Goal: Transaction & Acquisition: Purchase product/service

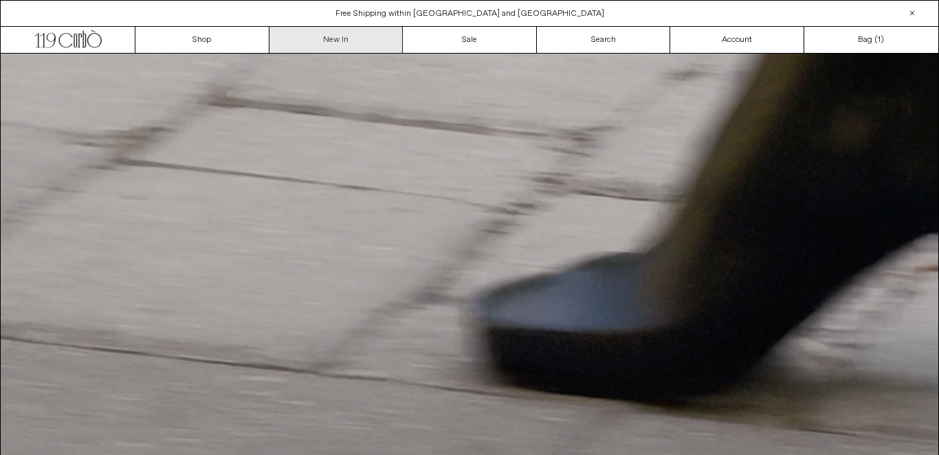
click at [336, 45] on link "New In" at bounding box center [336, 40] width 134 height 26
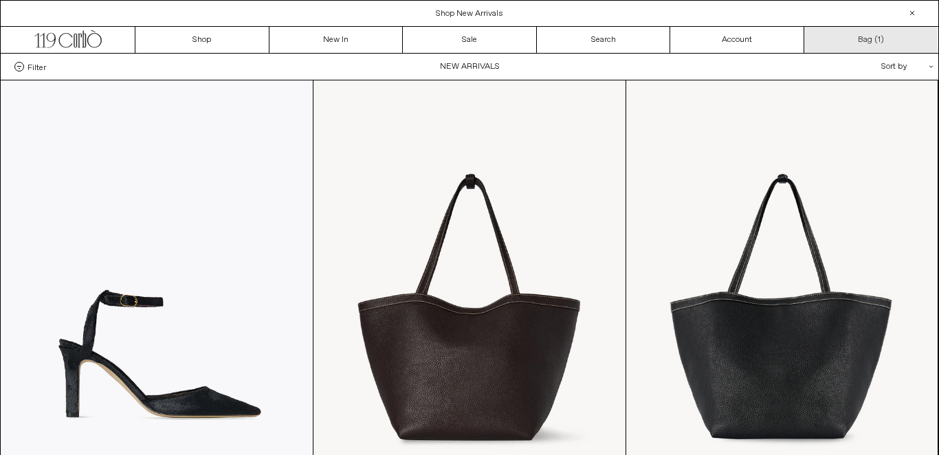
click at [872, 34] on link "Bag ( 1 )" at bounding box center [871, 40] width 134 height 26
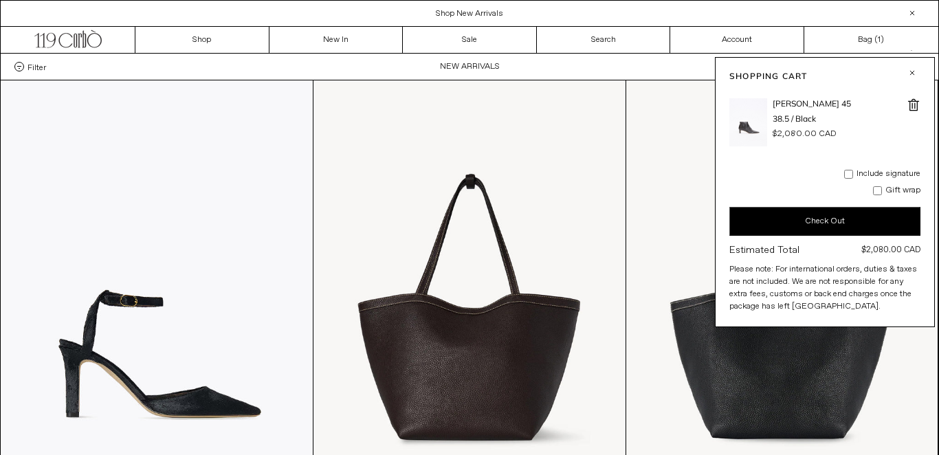
click at [836, 224] on button "Check Out" at bounding box center [824, 221] width 191 height 29
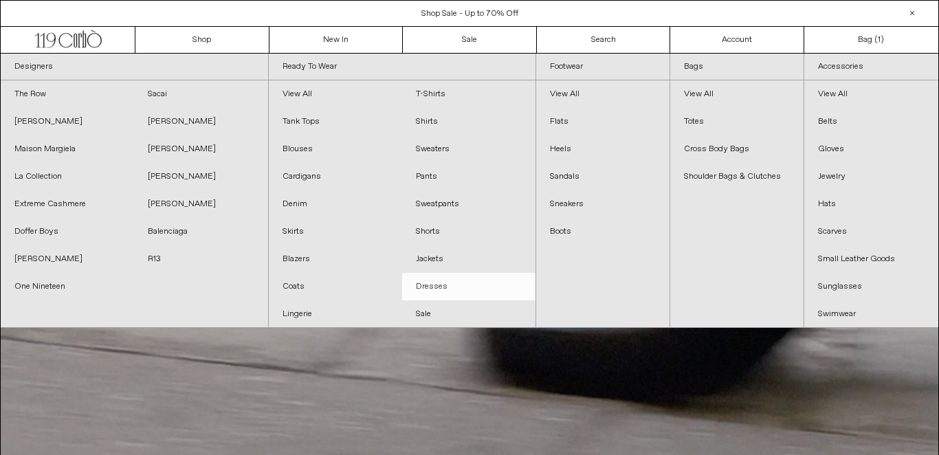
click at [433, 278] on link "Dresses" at bounding box center [468, 286] width 133 height 27
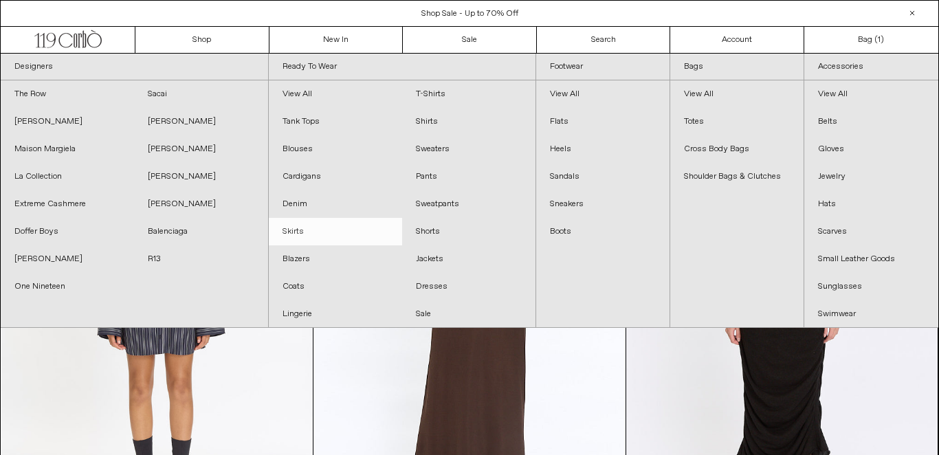
click at [311, 232] on link "Skirts" at bounding box center [335, 231] width 133 height 27
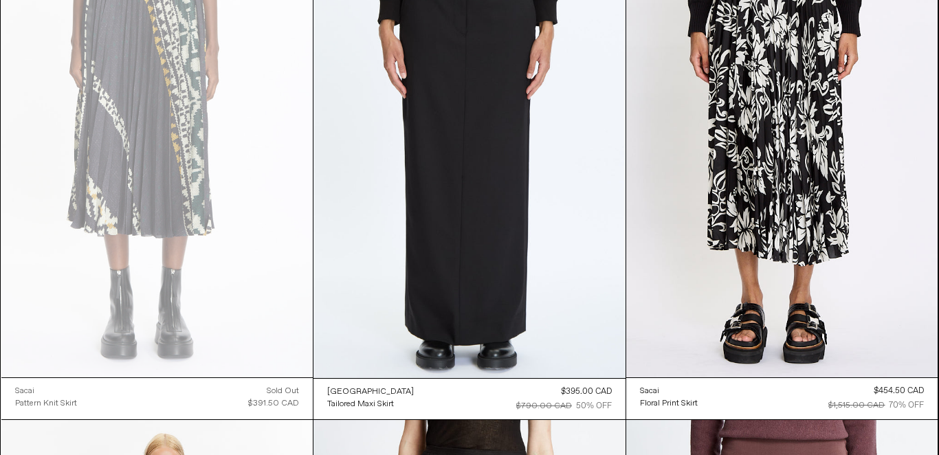
scroll to position [1121, 0]
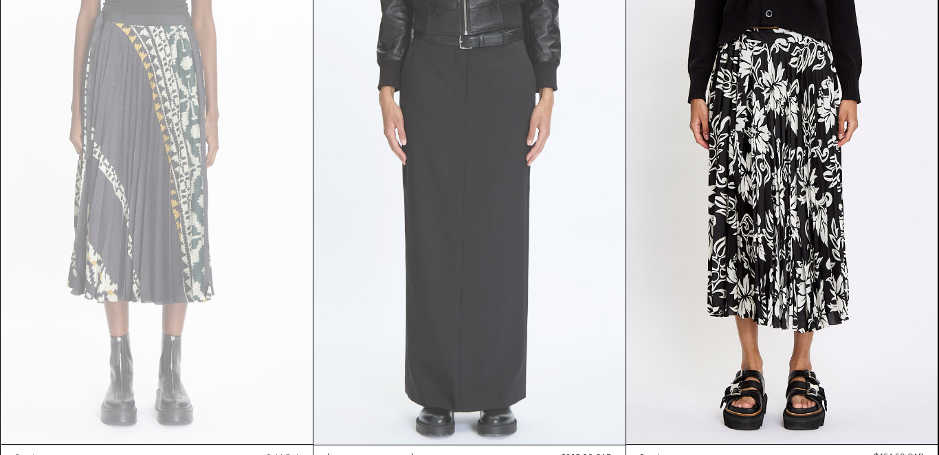
click at [467, 220] on at bounding box center [469, 211] width 312 height 468
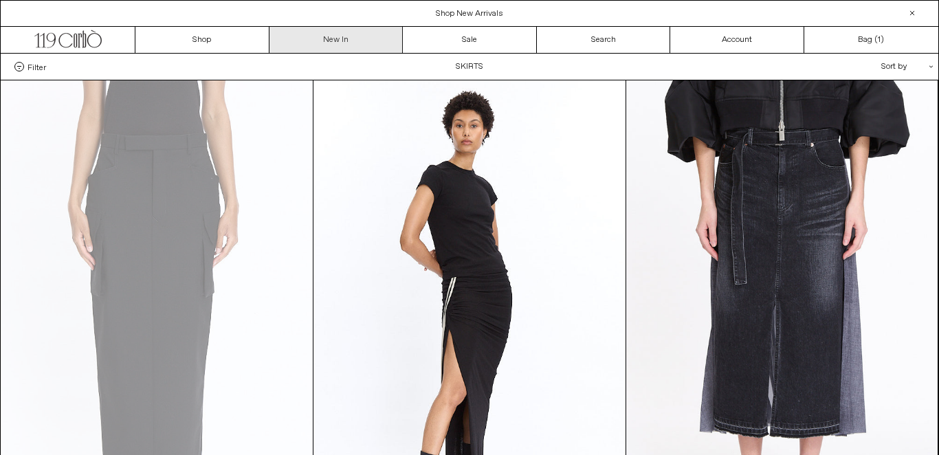
click at [347, 41] on link "New In" at bounding box center [336, 40] width 134 height 26
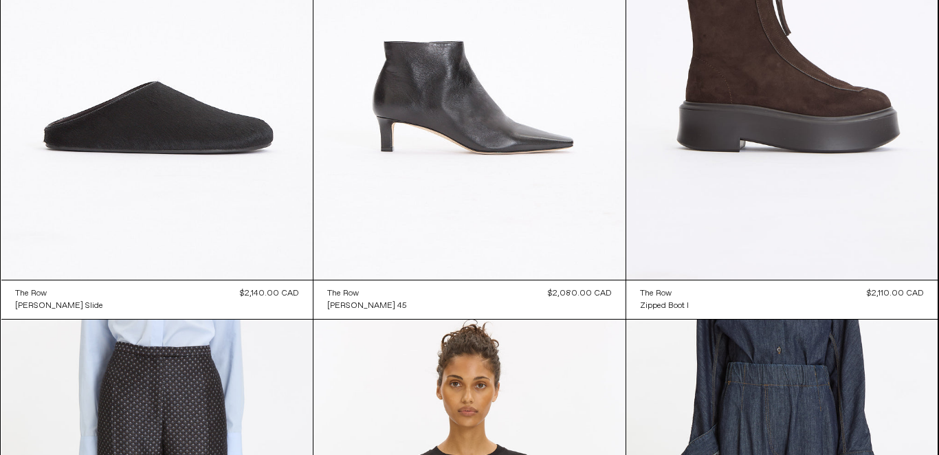
scroll to position [5856, 0]
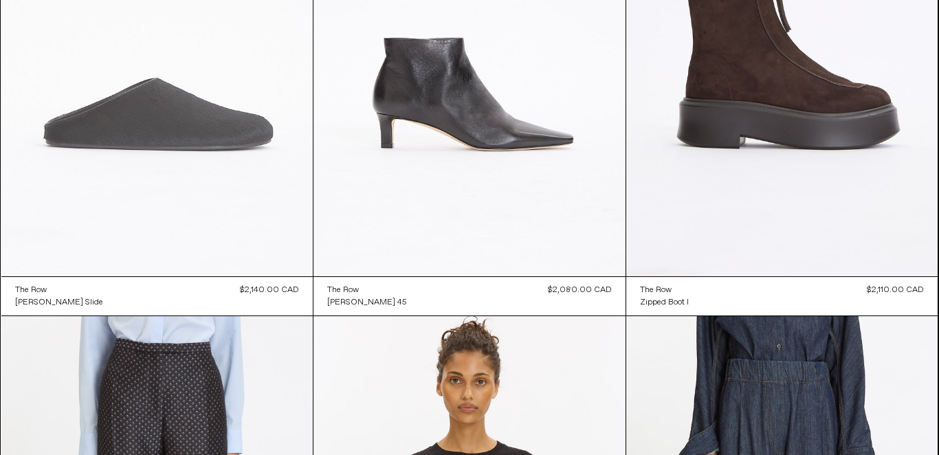
click at [228, 124] on at bounding box center [157, 42] width 312 height 467
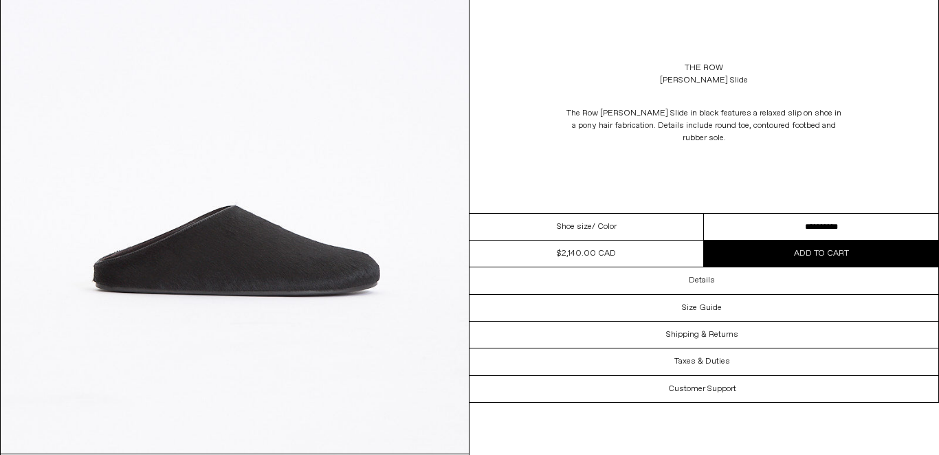
scroll to position [261, 0]
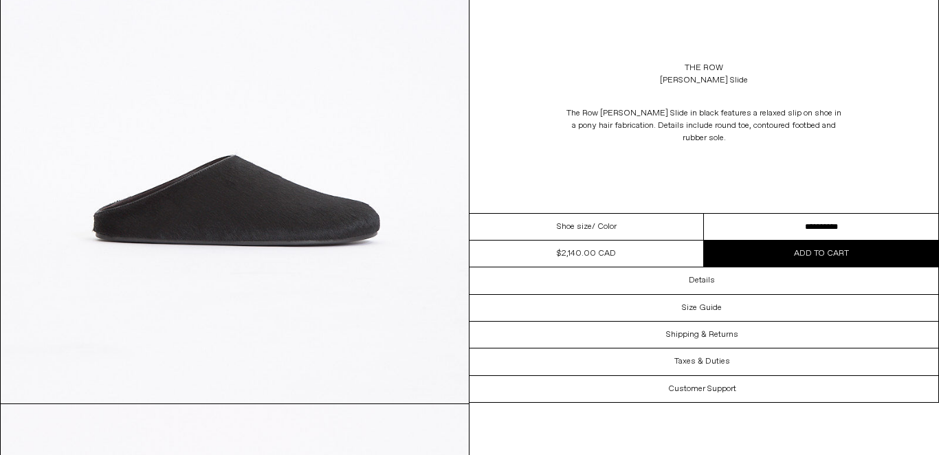
click at [828, 221] on select "**********" at bounding box center [821, 227] width 234 height 27
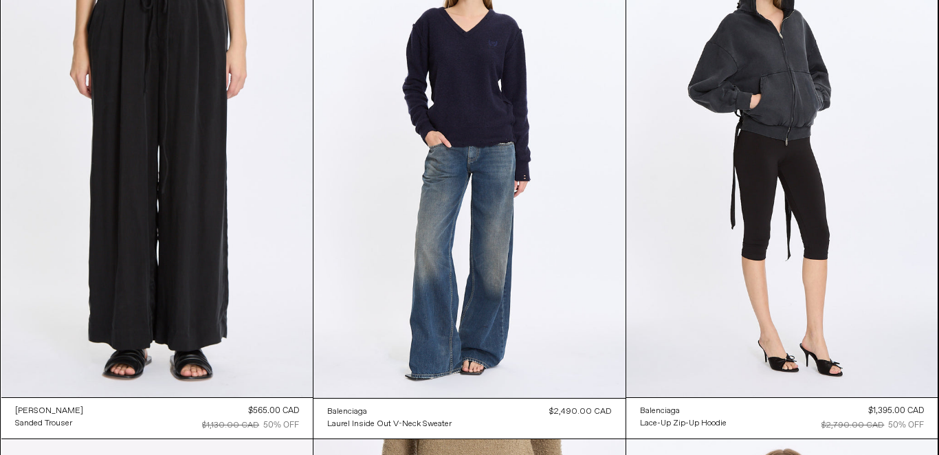
scroll to position [30549, 0]
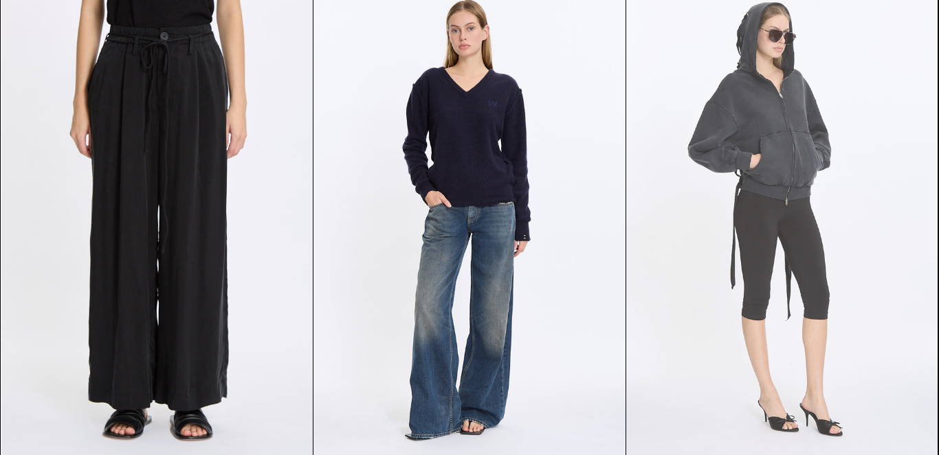
click at [764, 151] on at bounding box center [782, 223] width 312 height 467
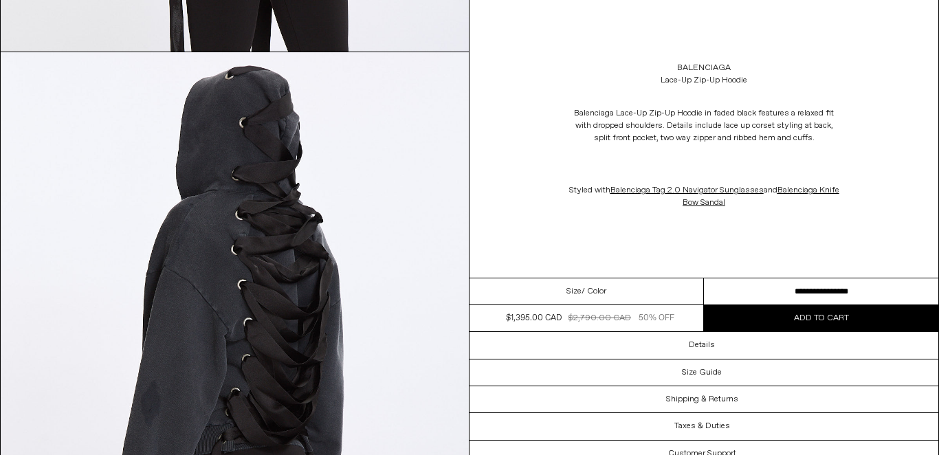
scroll to position [1800, 0]
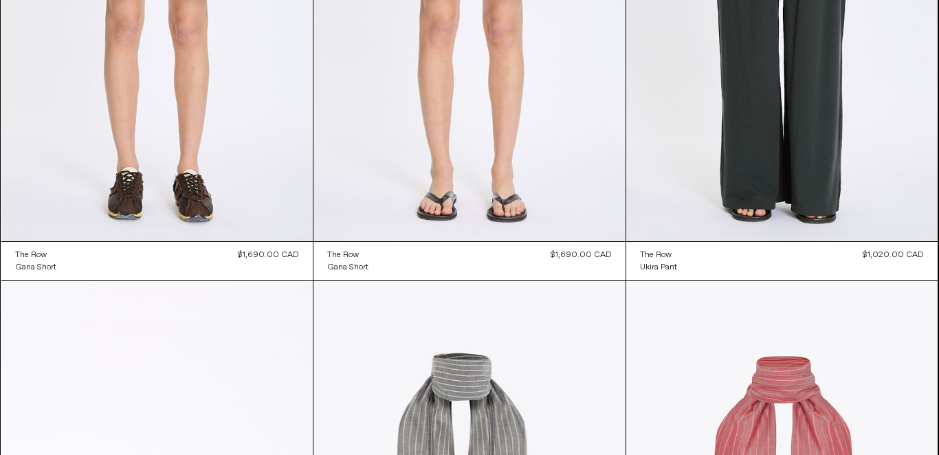
scroll to position [32290, 0]
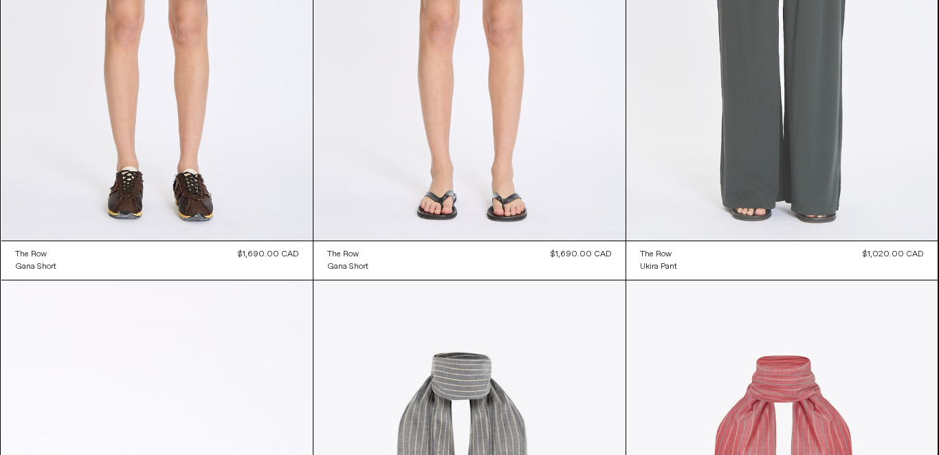
click at [748, 163] on at bounding box center [782, 5] width 312 height 467
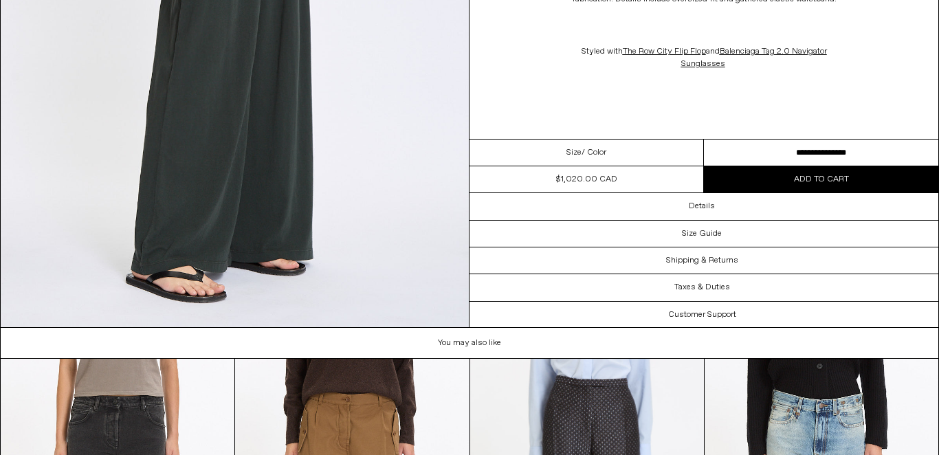
scroll to position [2091, 0]
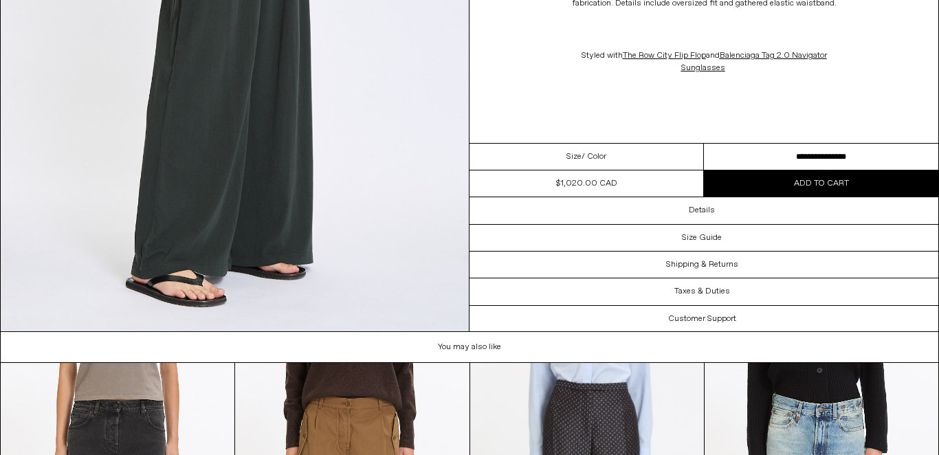
click at [794, 153] on select "**********" at bounding box center [821, 157] width 234 height 27
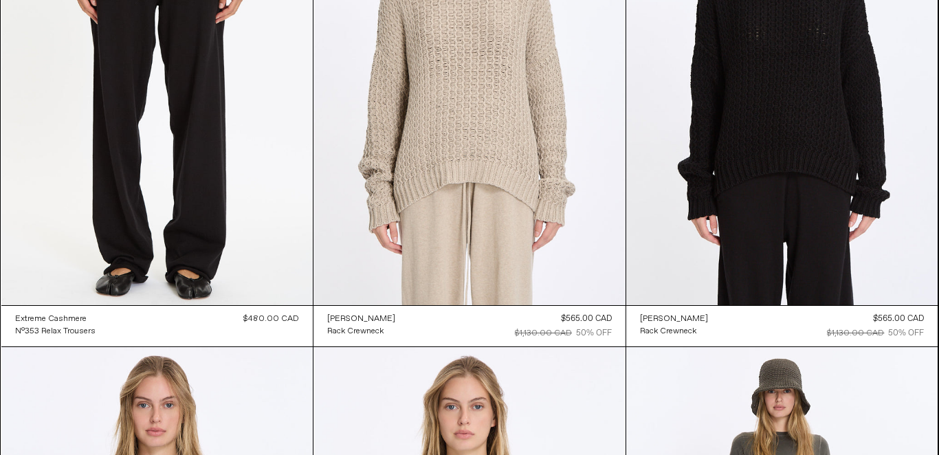
scroll to position [35606, 0]
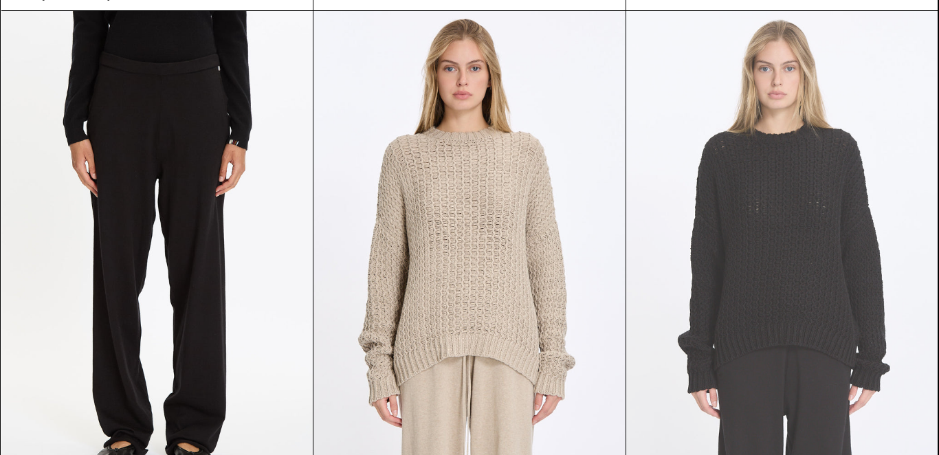
click at [760, 291] on at bounding box center [782, 244] width 312 height 467
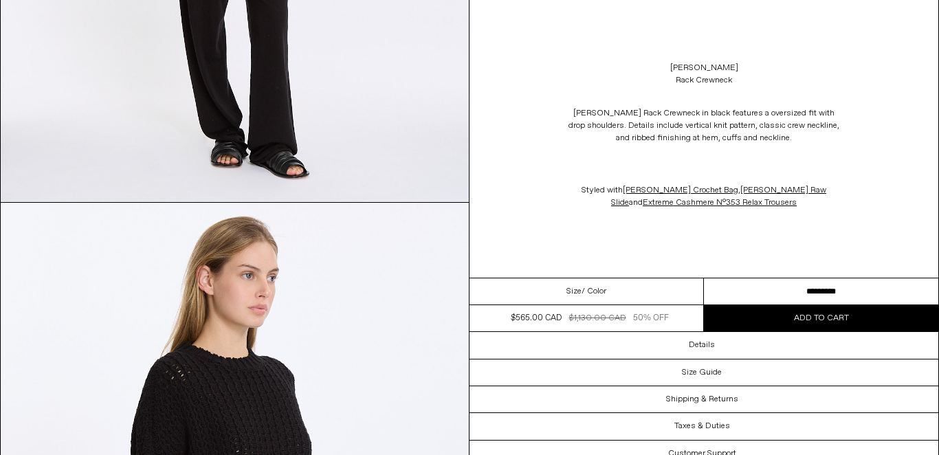
scroll to position [1074, 0]
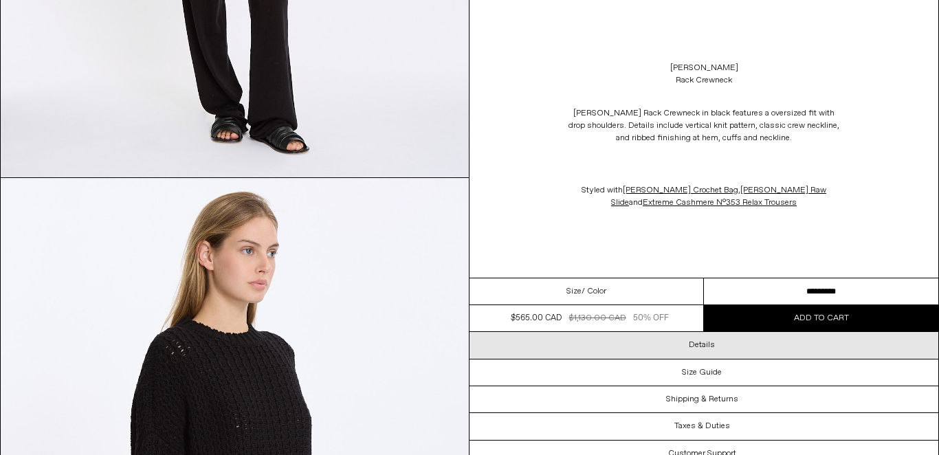
click at [697, 345] on h3 "Details" at bounding box center [702, 345] width 26 height 10
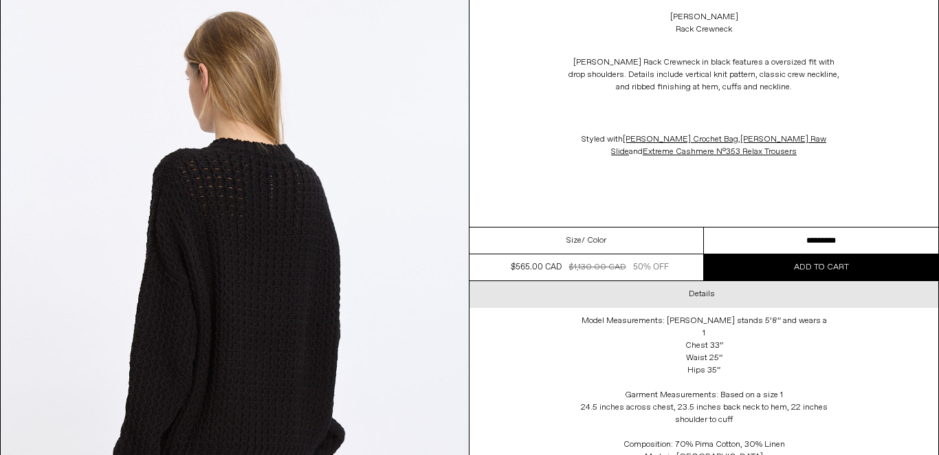
scroll to position [1777, 0]
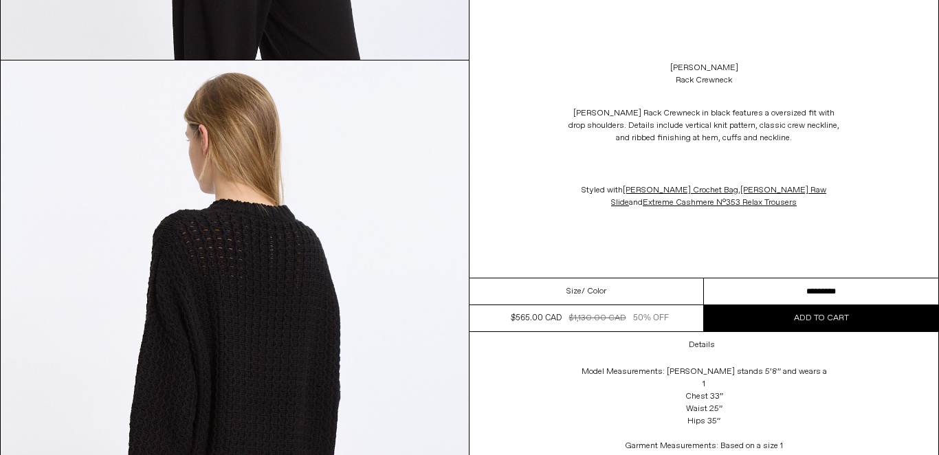
click at [812, 315] on span "Add to cart" at bounding box center [821, 318] width 55 height 11
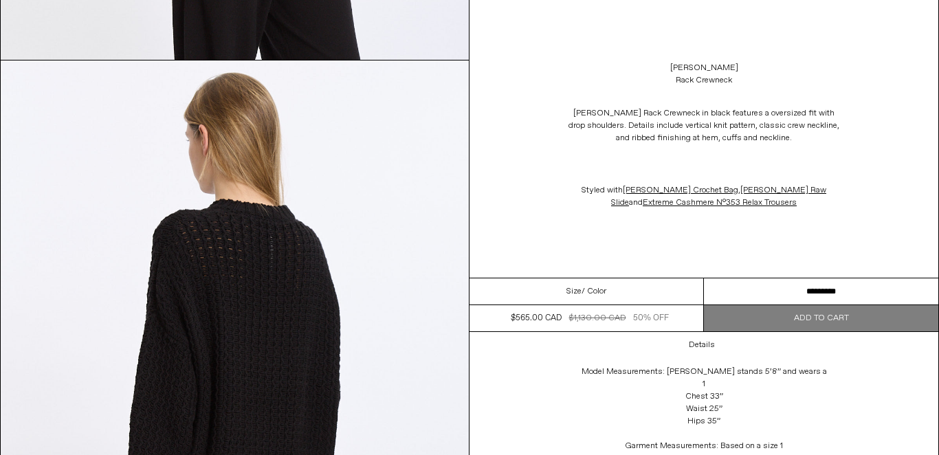
click at [790, 289] on select "********* *********" at bounding box center [821, 291] width 234 height 27
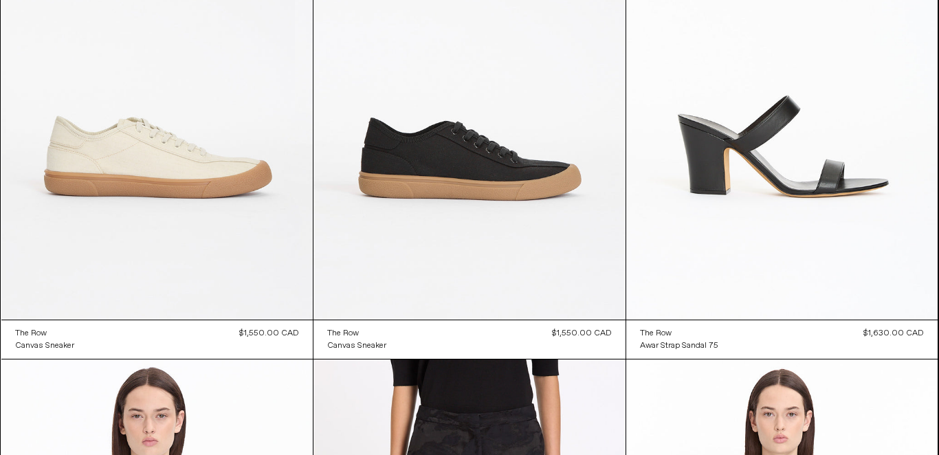
scroll to position [42900, 0]
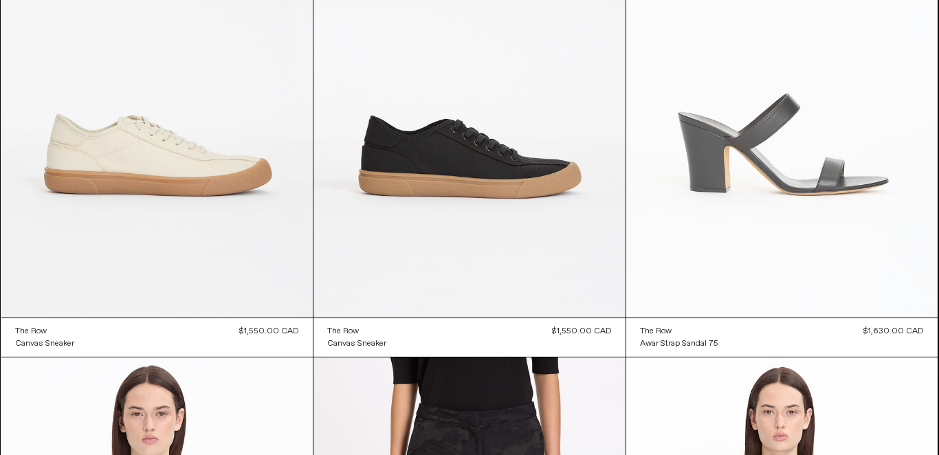
click at [806, 194] on at bounding box center [782, 83] width 312 height 467
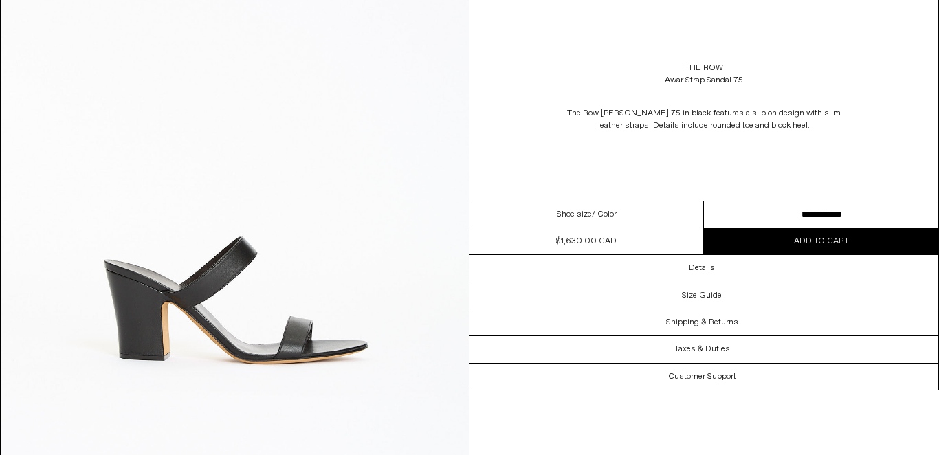
click at [780, 213] on select "**********" at bounding box center [821, 214] width 234 height 27
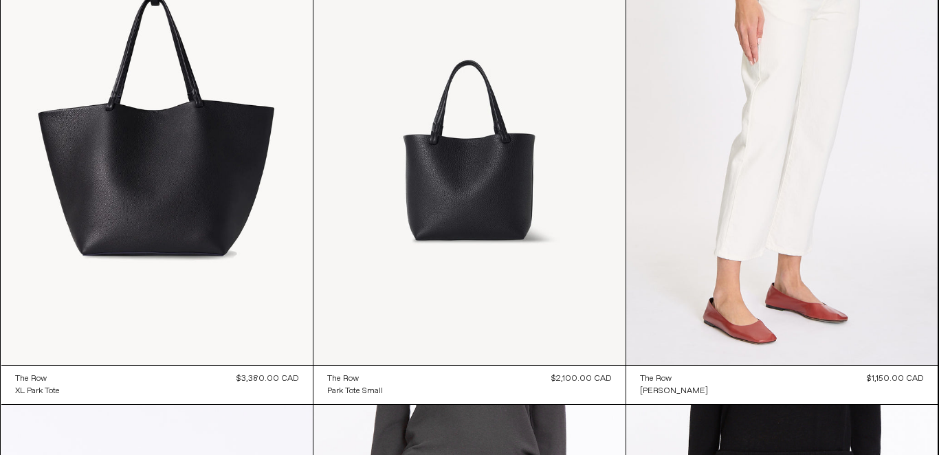
scroll to position [48962, 0]
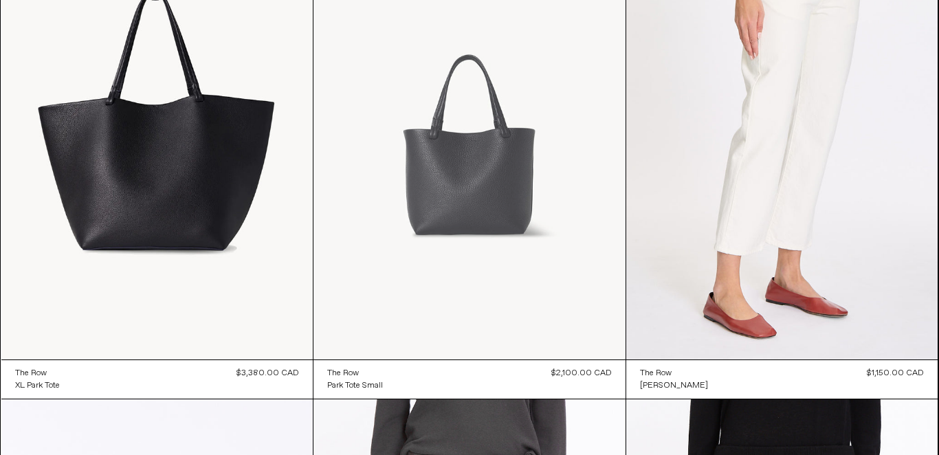
click at [489, 166] on at bounding box center [469, 126] width 312 height 468
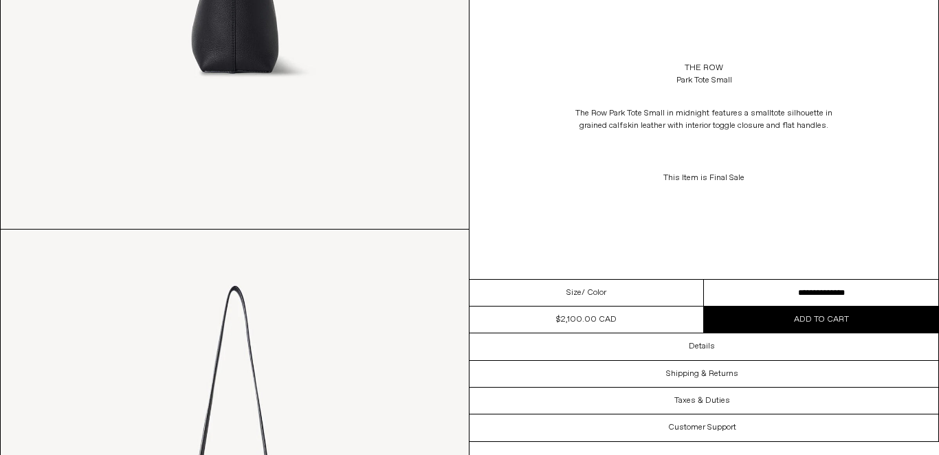
scroll to position [1509, 0]
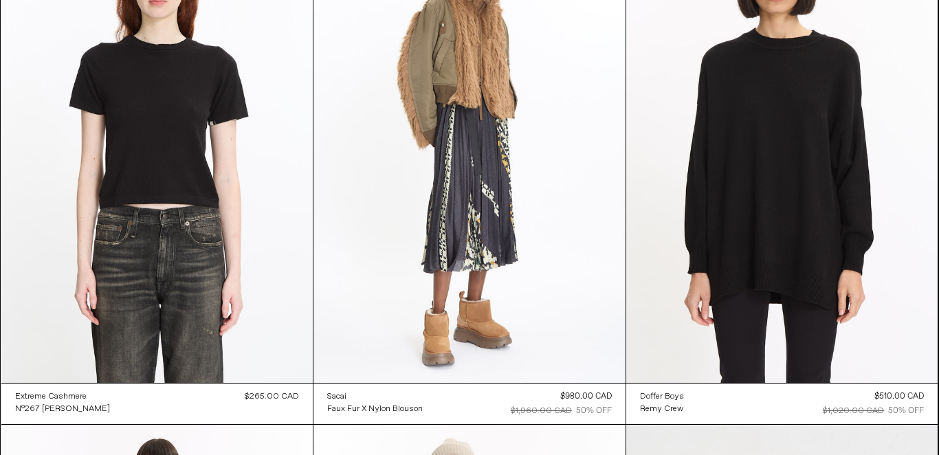
scroll to position [69816, 0]
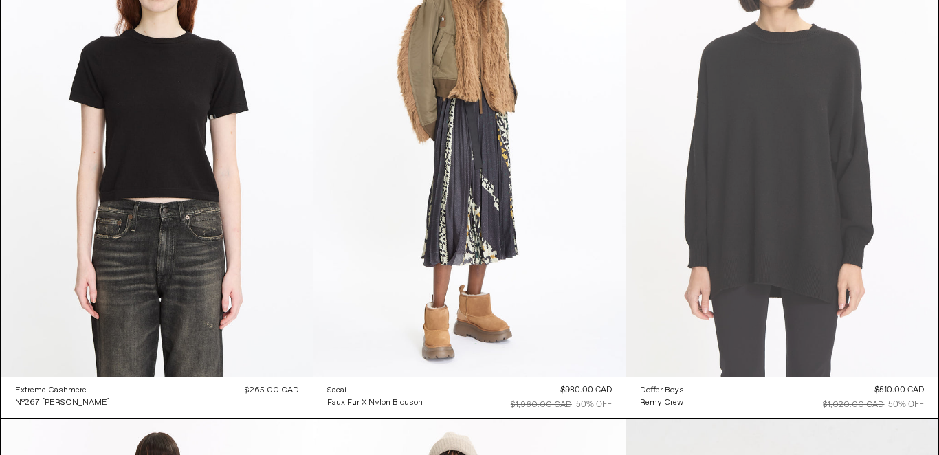
click at [785, 235] on at bounding box center [782, 142] width 312 height 467
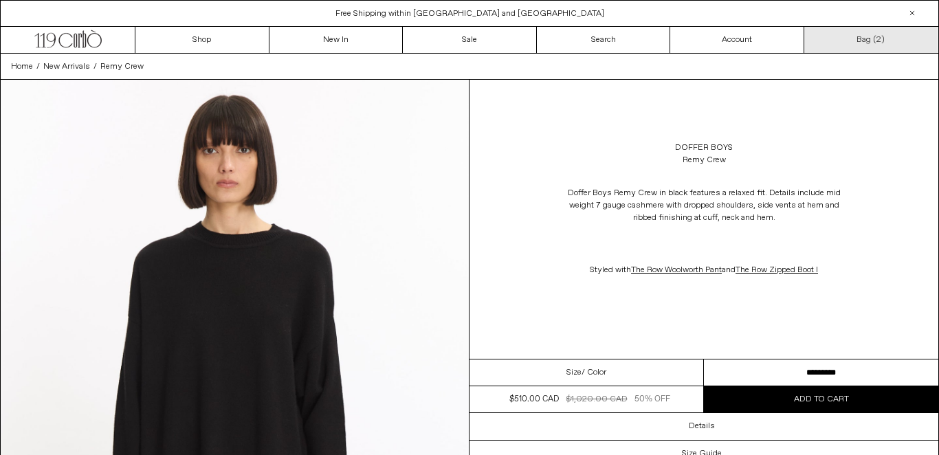
click at [874, 41] on link "Bag ( 2 )" at bounding box center [871, 40] width 134 height 26
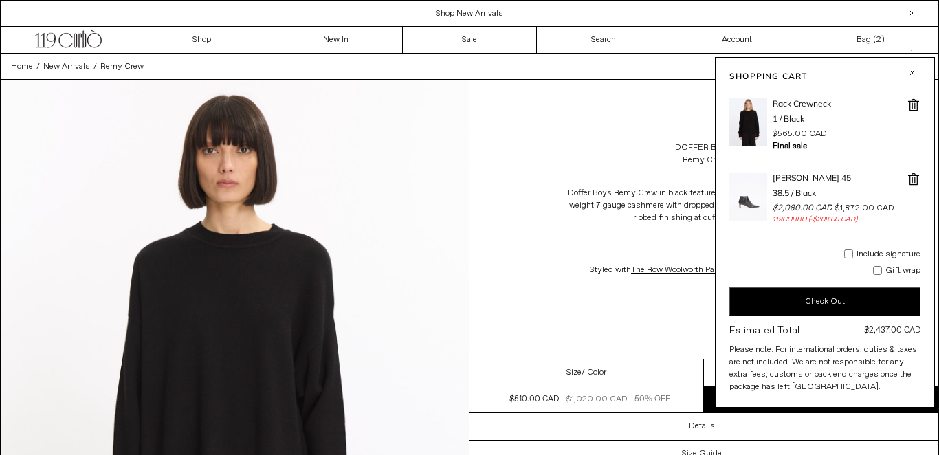
click at [822, 296] on button "Check Out" at bounding box center [824, 301] width 191 height 29
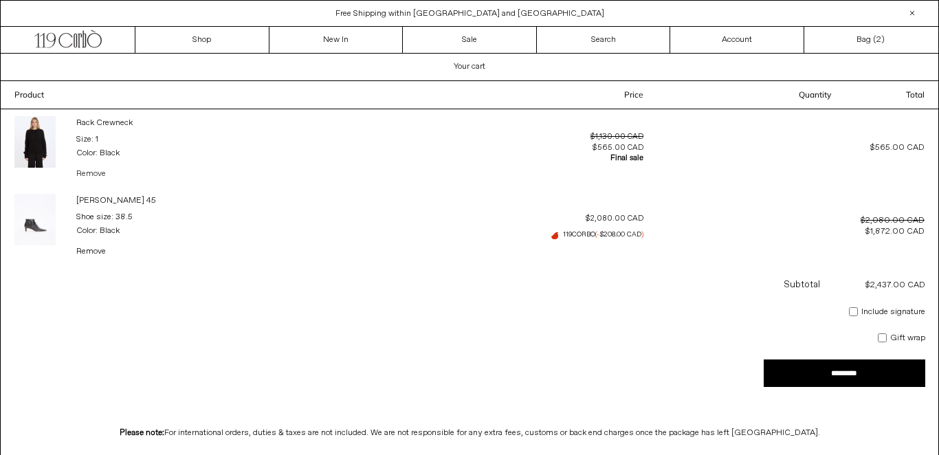
click at [98, 169] on link "Remove" at bounding box center [91, 174] width 30 height 12
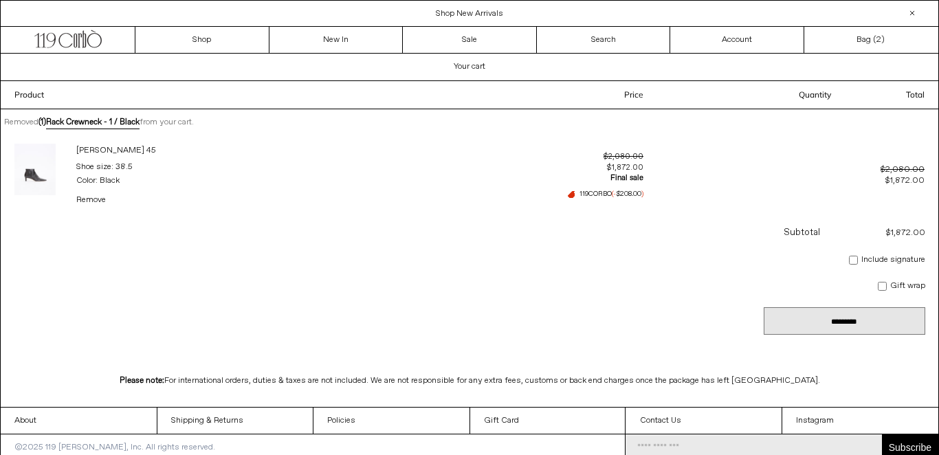
click at [844, 315] on input "*********" at bounding box center [845, 320] width 162 height 27
